Goal: Task Accomplishment & Management: Complete application form

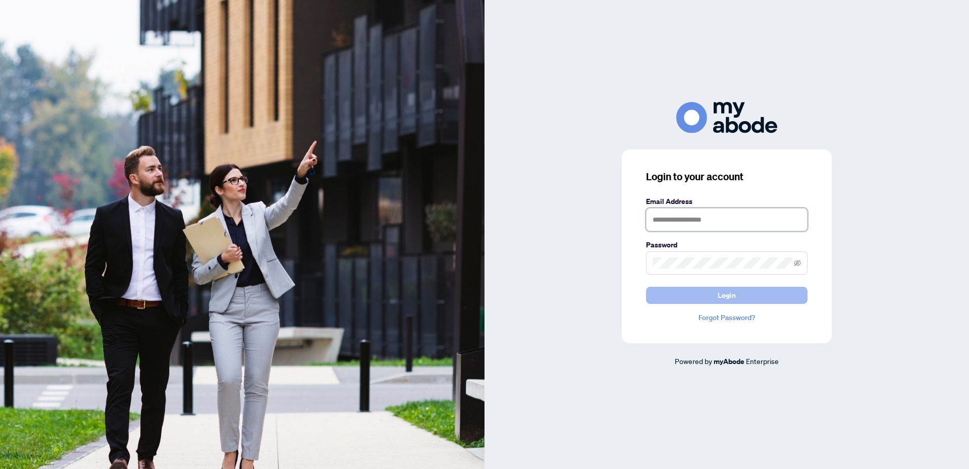
type input "**********"
click at [716, 300] on button "Login" at bounding box center [726, 295] width 161 height 17
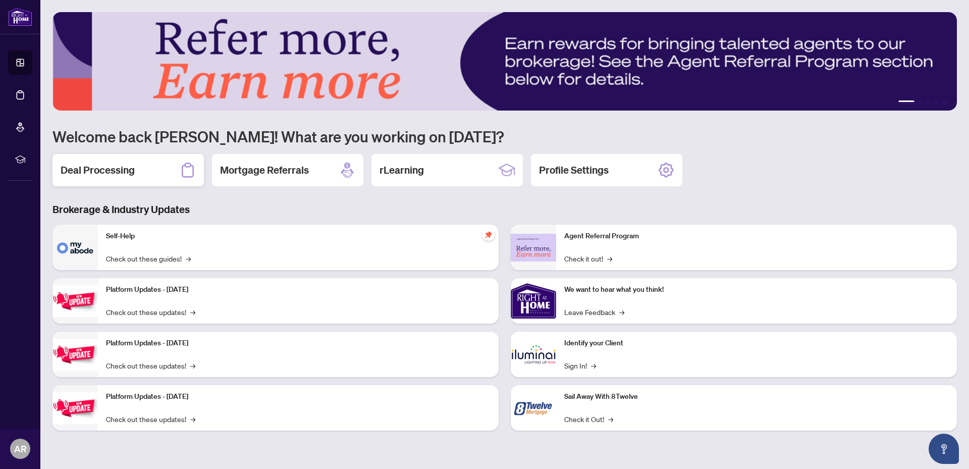
click at [99, 174] on h2 "Deal Processing" at bounding box center [98, 170] width 74 height 14
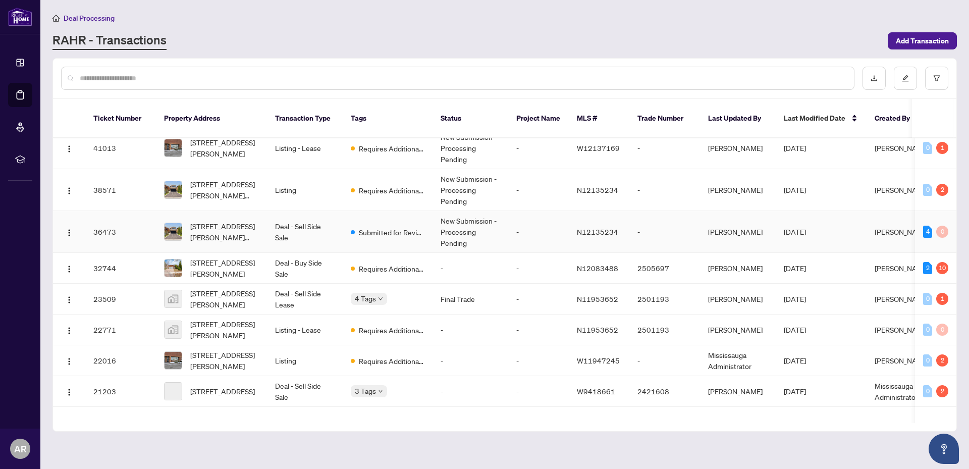
scroll to position [67, 0]
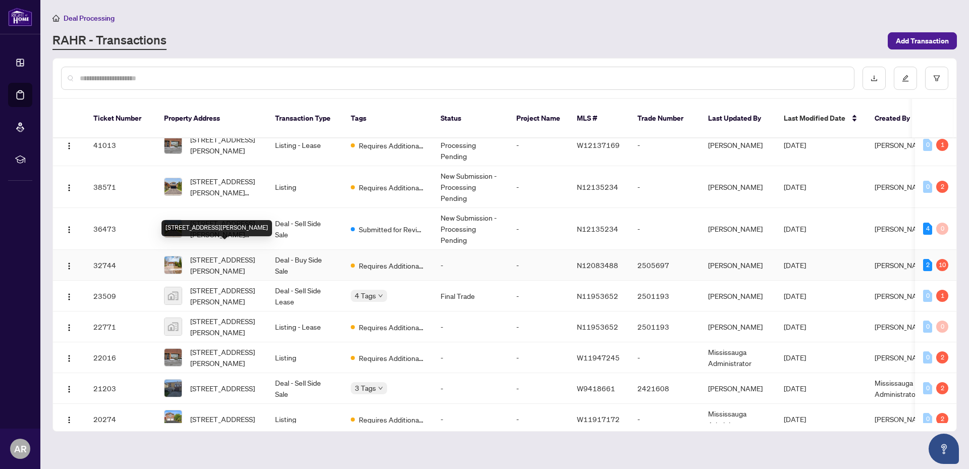
click at [226, 257] on span "[STREET_ADDRESS][PERSON_NAME]" at bounding box center [224, 265] width 69 height 22
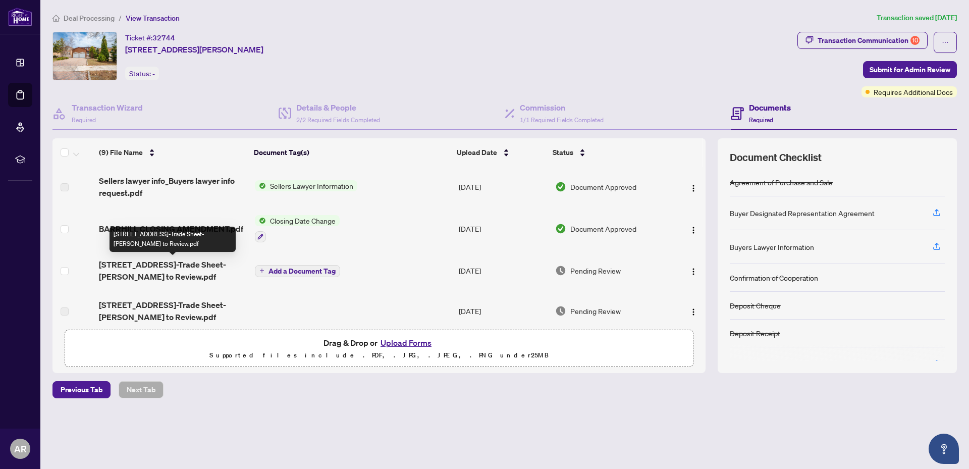
click at [192, 264] on span "[STREET_ADDRESS]-Trade Sheet-[PERSON_NAME] to Review.pdf" at bounding box center [173, 270] width 148 height 24
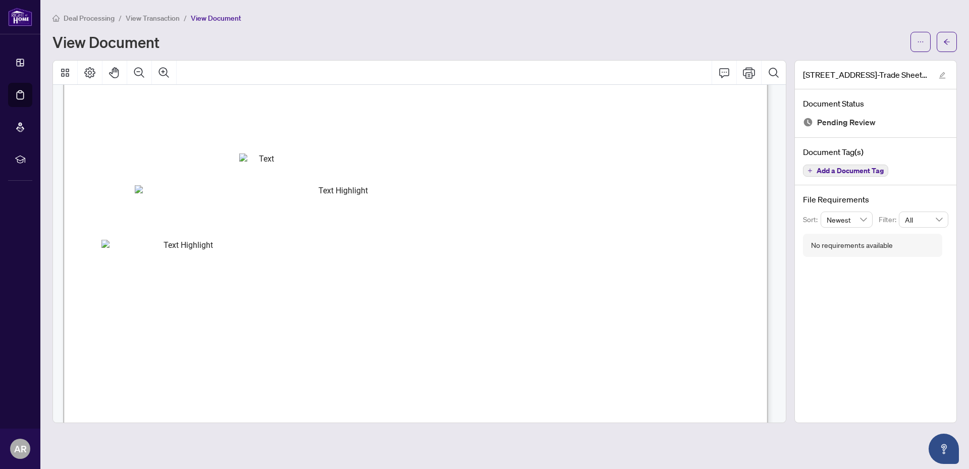
scroll to position [266, 0]
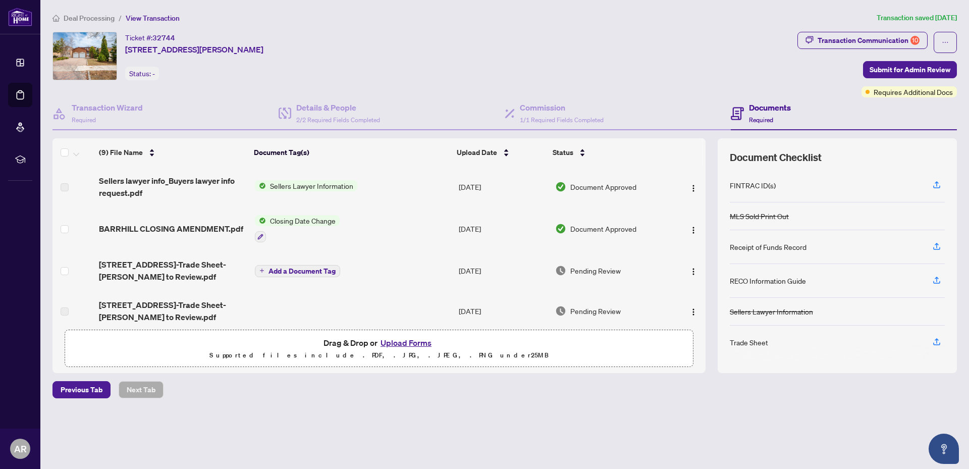
scroll to position [181, 0]
click at [936, 339] on icon "button" at bounding box center [936, 339] width 9 height 9
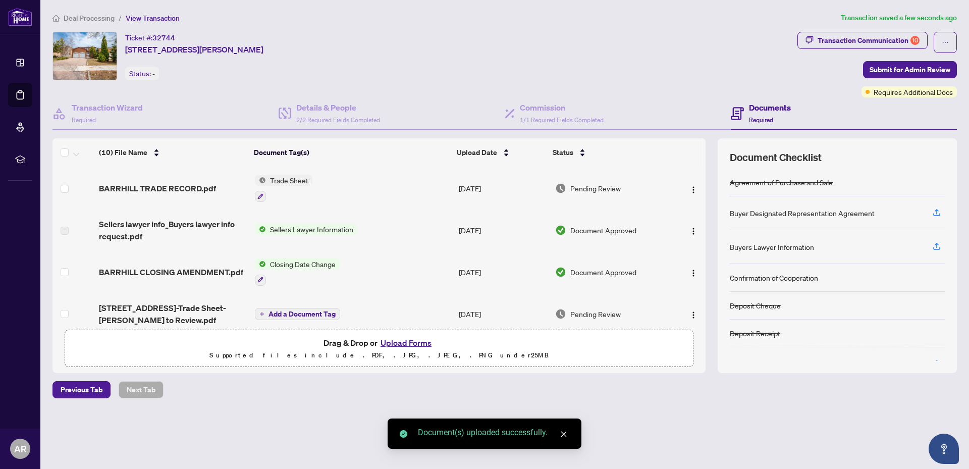
click at [565, 432] on icon "close" at bounding box center [563, 433] width 7 height 7
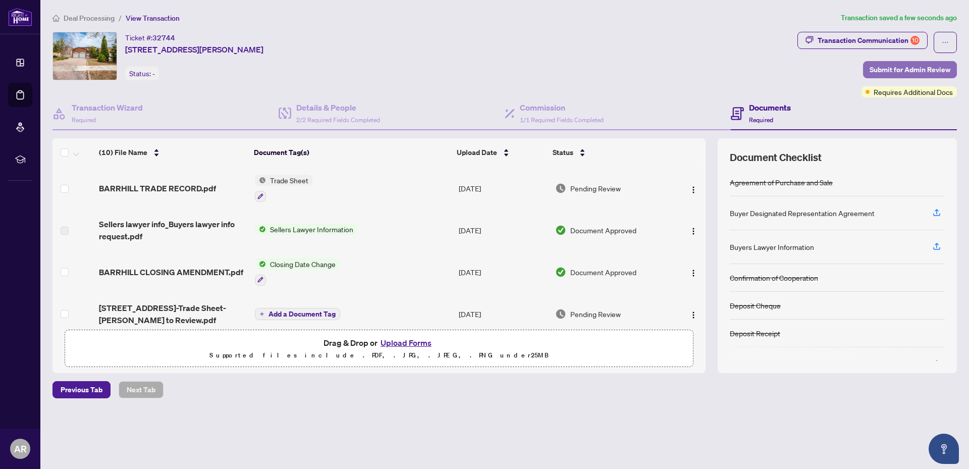
click at [910, 69] on span "Submit for Admin Review" at bounding box center [909, 70] width 81 height 16
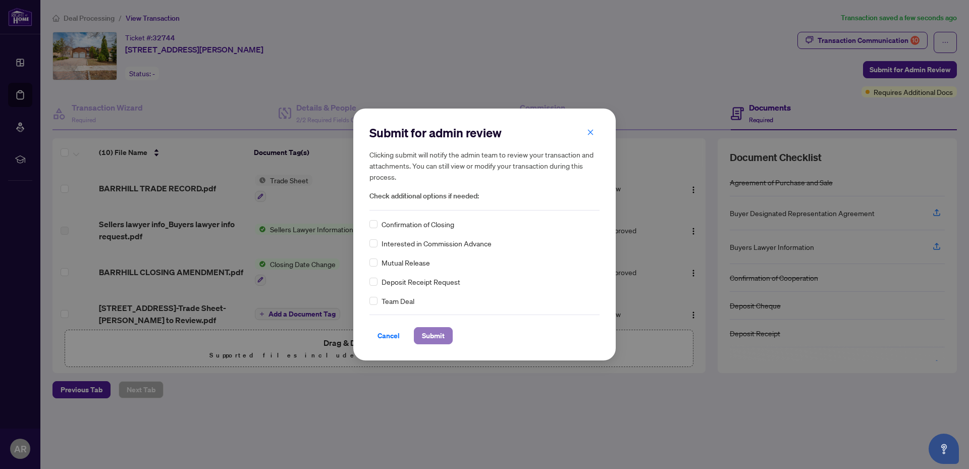
click at [436, 328] on span "Submit" at bounding box center [433, 335] width 23 height 16
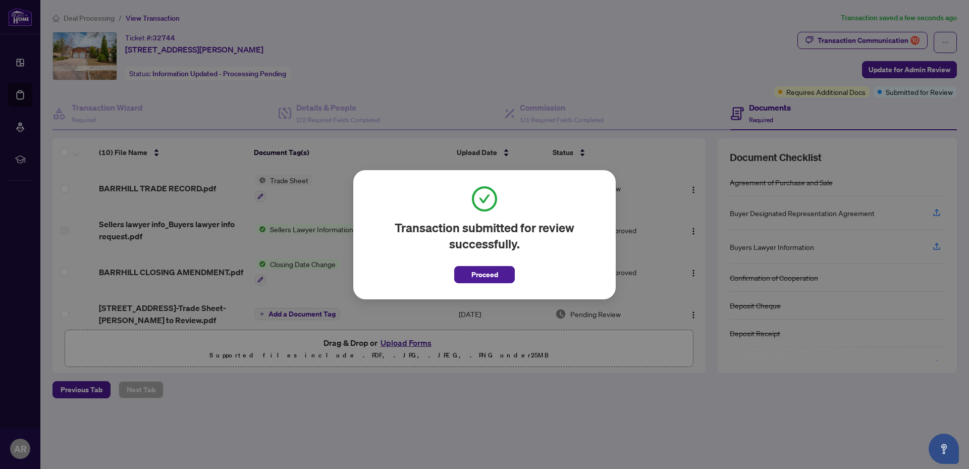
click at [900, 92] on div "Transaction submitted for review successfully. Proceed Cancel OK" at bounding box center [484, 234] width 969 height 469
click at [501, 280] on button "Proceed" at bounding box center [484, 274] width 61 height 17
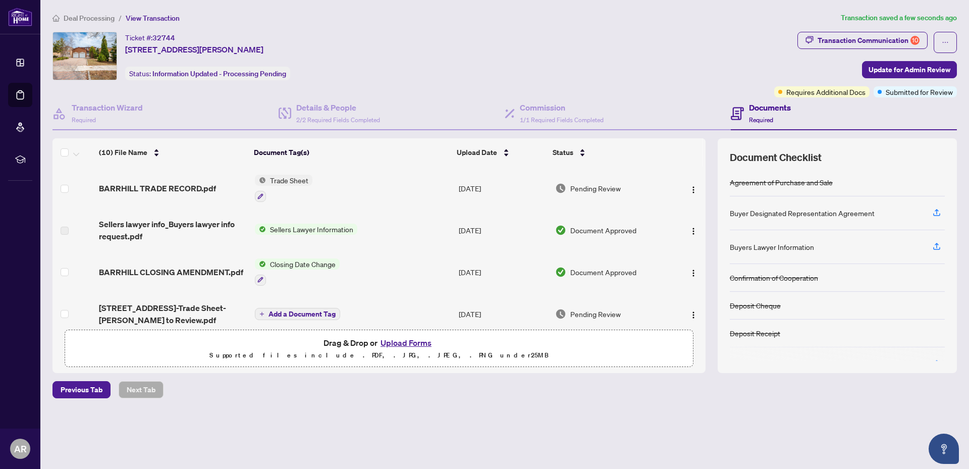
click at [909, 91] on span "Submitted for Review" at bounding box center [919, 91] width 67 height 11
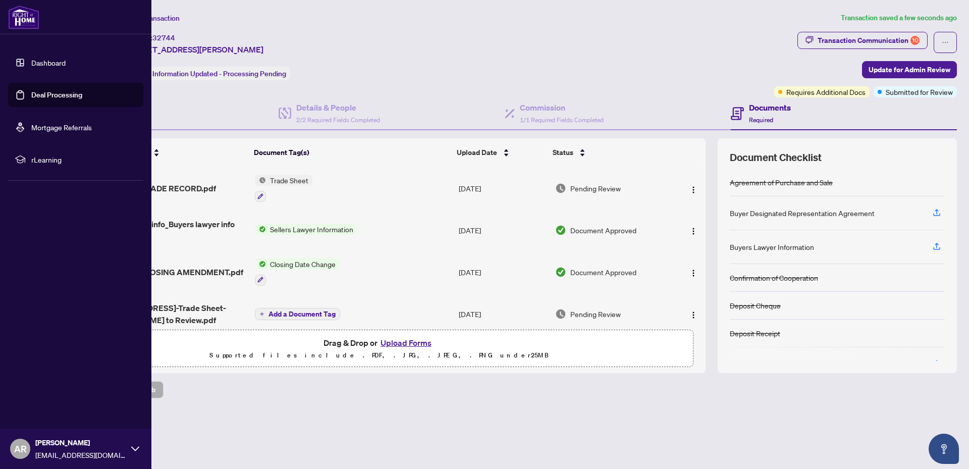
click at [24, 449] on span "AR" at bounding box center [20, 449] width 13 height 14
click at [47, 387] on span "Logout" at bounding box center [40, 388] width 23 height 16
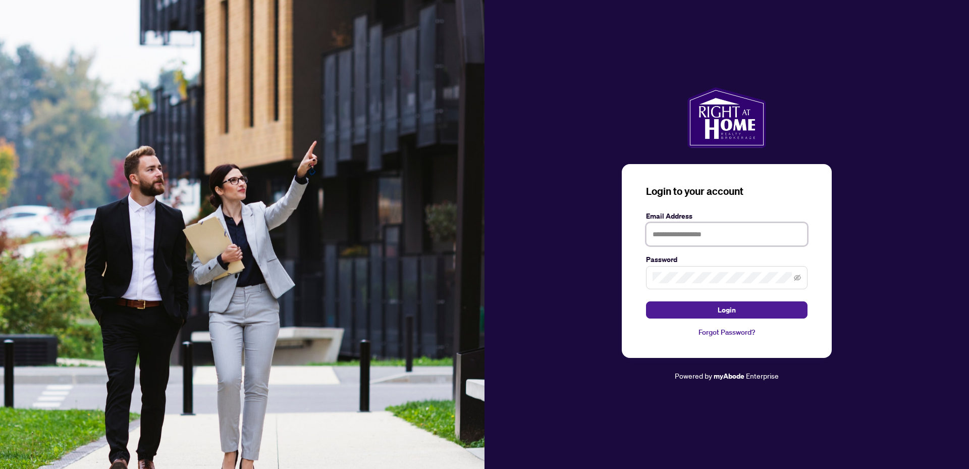
type input "**********"
